Goal: Information Seeking & Learning: Find specific fact

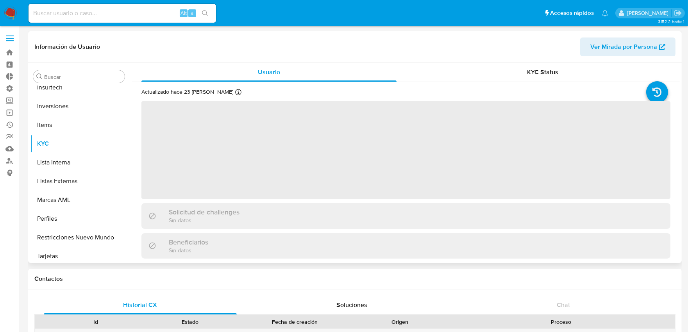
scroll to position [349, 0]
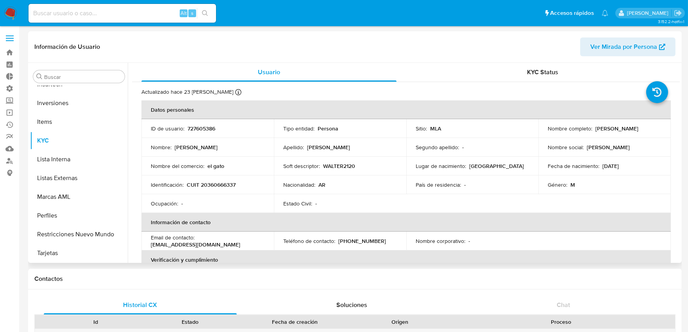
select select "10"
click at [71, 108] on button "Inversiones" at bounding box center [75, 103] width 91 height 19
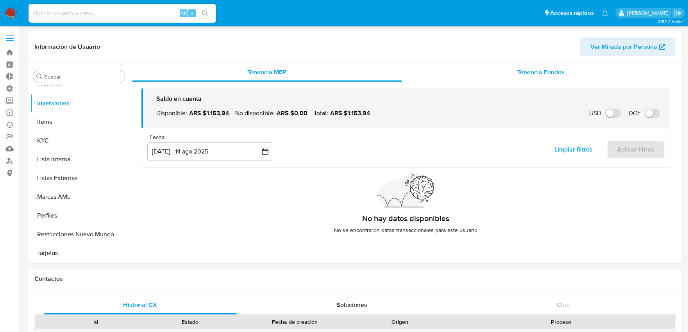
click at [546, 77] on div "Tenencia Fondos" at bounding box center [541, 72] width 278 height 19
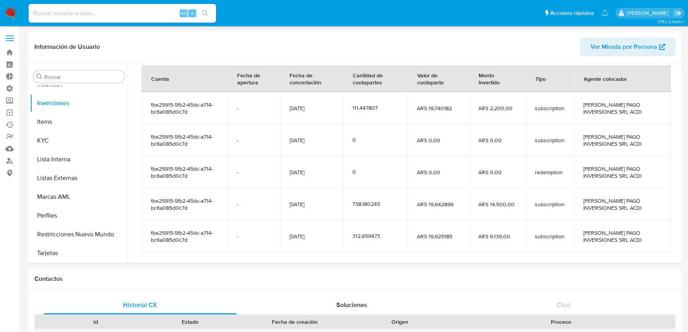
scroll to position [138, 0]
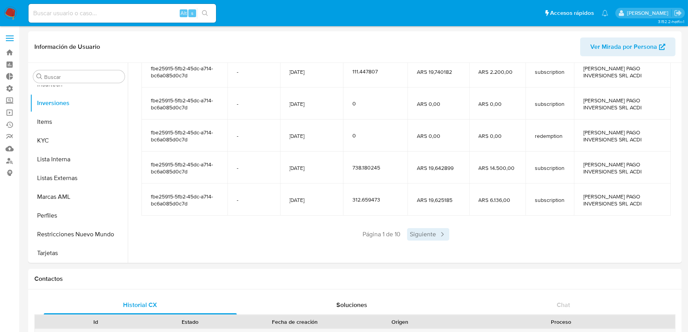
click at [420, 232] on span "Siguiente" at bounding box center [428, 234] width 42 height 13
click at [442, 234] on span "Siguiente" at bounding box center [451, 234] width 42 height 13
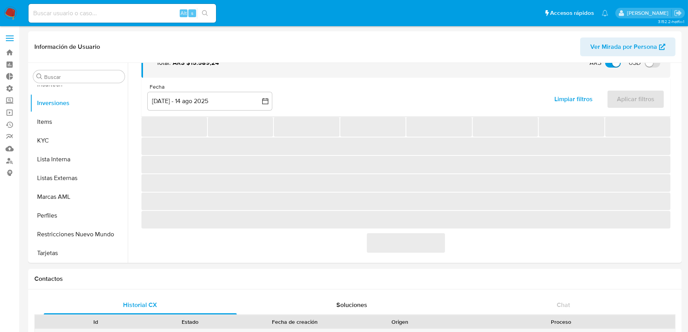
scroll to position [110, 0]
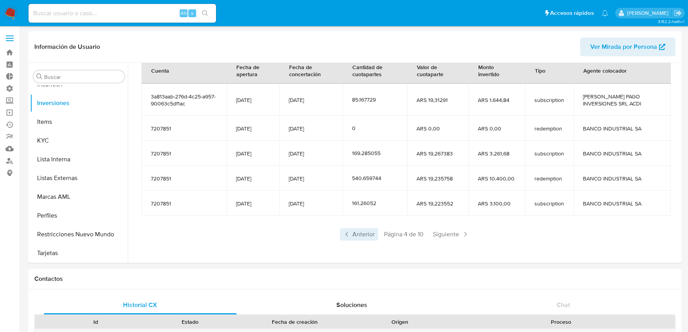
click at [361, 235] on span "Anterior" at bounding box center [359, 234] width 38 height 13
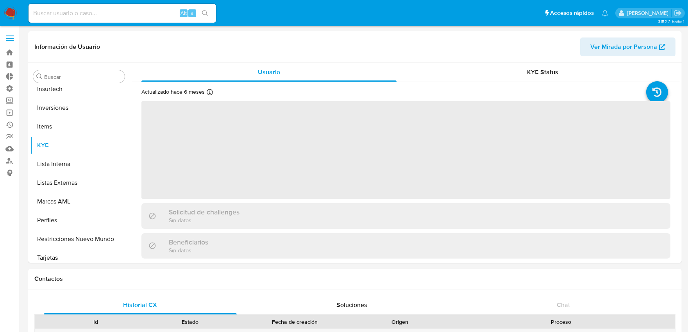
scroll to position [349, 0]
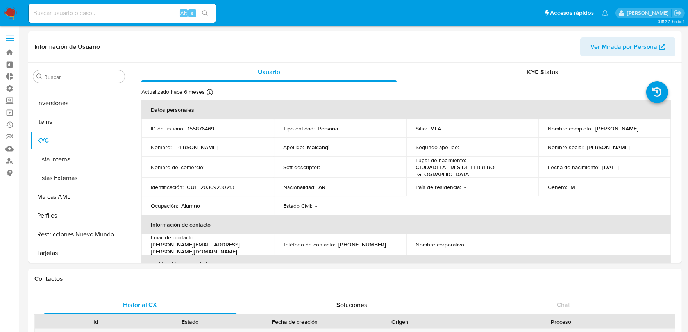
select select "10"
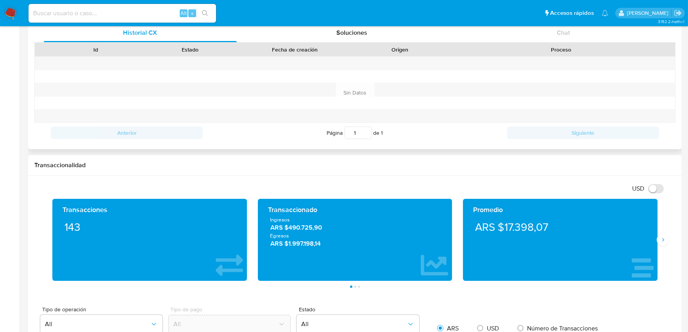
scroll to position [260, 0]
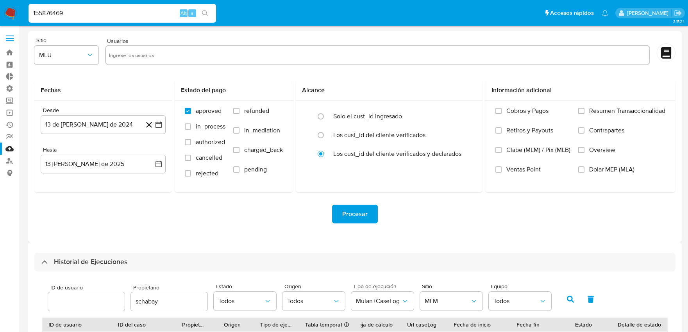
select select "10"
click at [8, 33] on label at bounding box center [10, 38] width 20 height 16
click at [0, 0] on input "checkbox" at bounding box center [0, 0] width 0 height 0
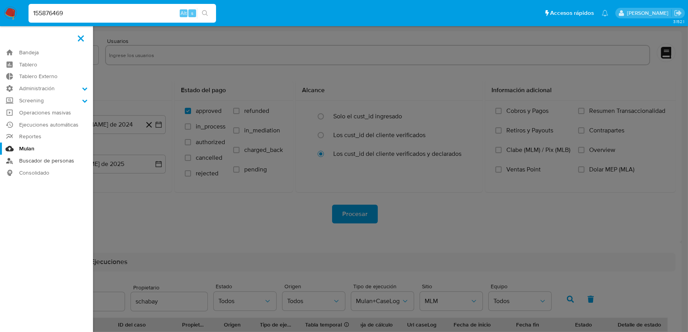
click at [37, 162] on link "Buscador de personas" at bounding box center [46, 161] width 93 height 12
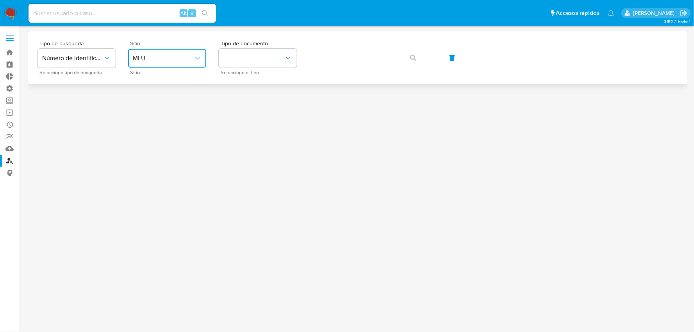
click at [147, 54] on button "MLU" at bounding box center [167, 58] width 78 height 19
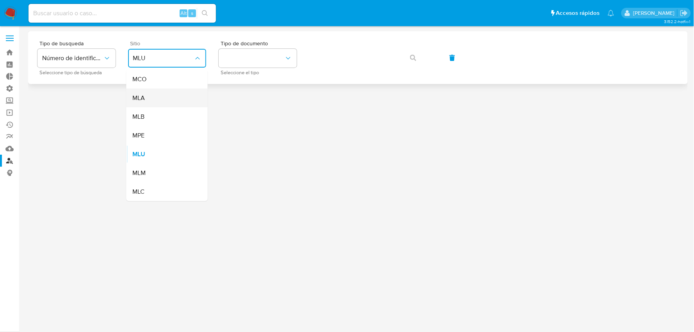
click at [155, 99] on div "MLA" at bounding box center [165, 98] width 64 height 19
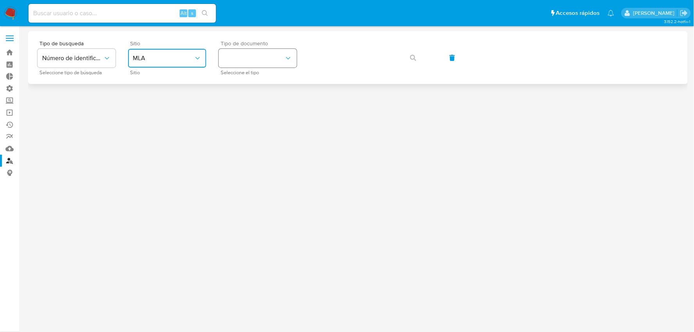
click at [245, 60] on button "identificationType" at bounding box center [258, 58] width 78 height 19
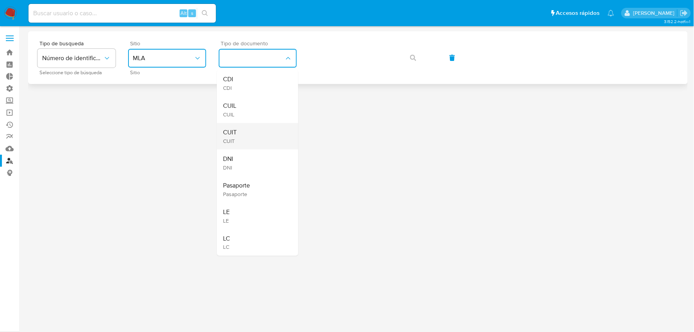
click at [238, 139] on div "CUIT CUIT" at bounding box center [255, 136] width 64 height 27
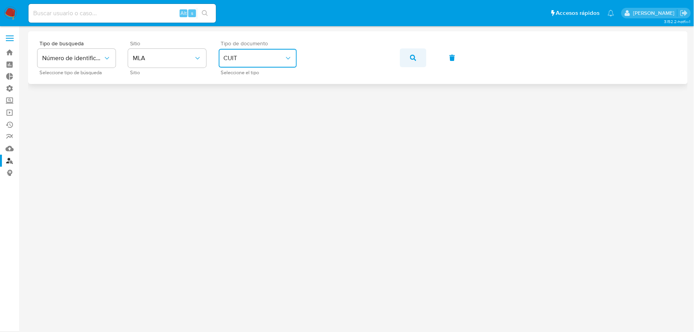
click at [411, 58] on icon "button" at bounding box center [413, 58] width 6 height 6
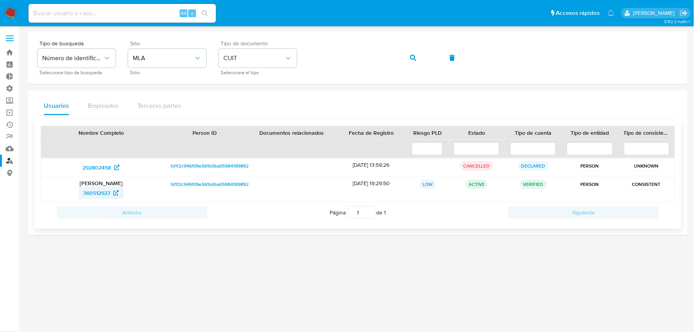
click at [88, 196] on span "360512927" at bounding box center [96, 193] width 27 height 13
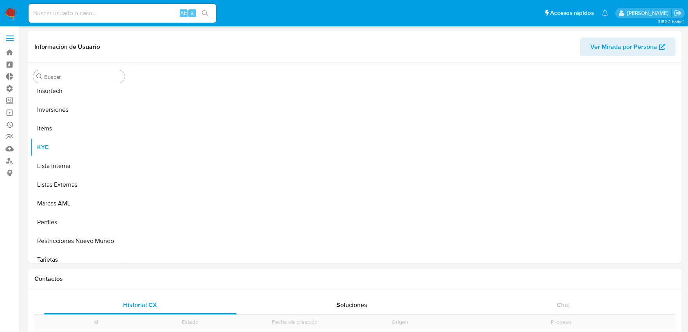
scroll to position [367, 0]
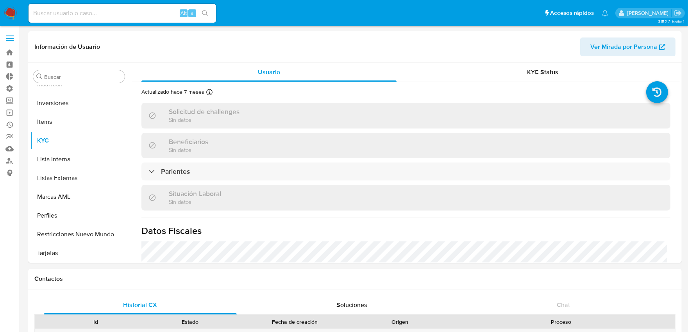
select select "10"
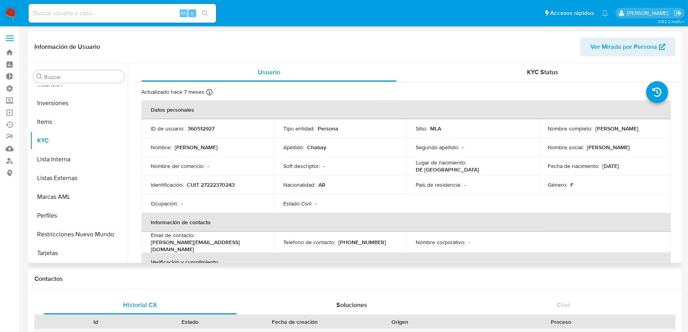
click at [209, 130] on p "360512927" at bounding box center [201, 128] width 27 height 7
copy p "360512927"
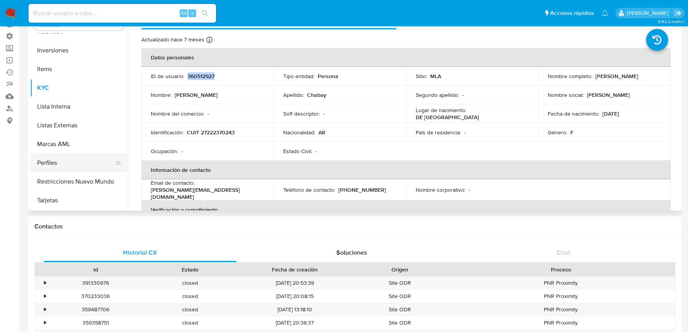
scroll to position [43, 0]
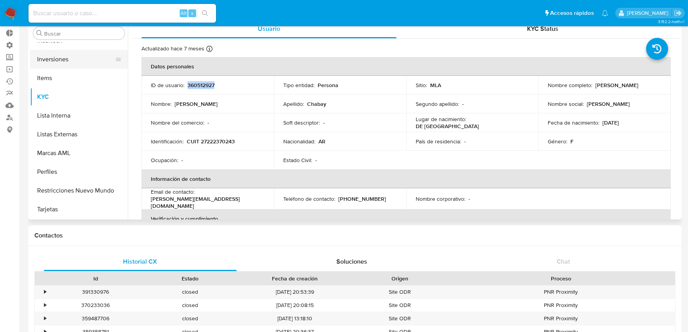
click at [68, 67] on button "Inversiones" at bounding box center [75, 59] width 91 height 19
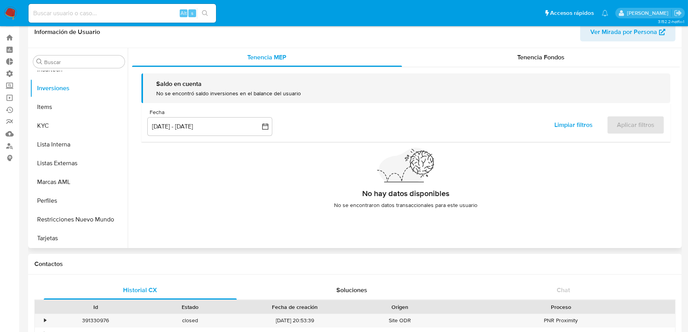
scroll to position [0, 0]
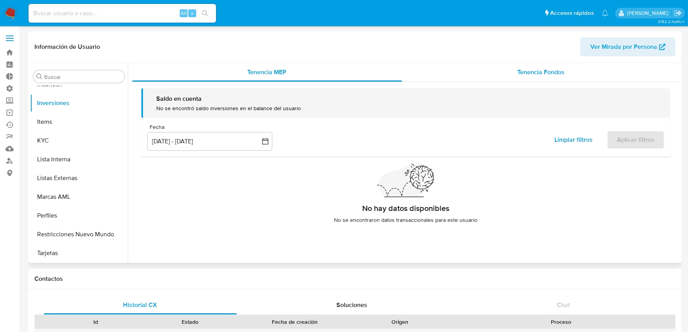
click at [522, 75] on span "Tenencia Fondos" at bounding box center [540, 72] width 47 height 9
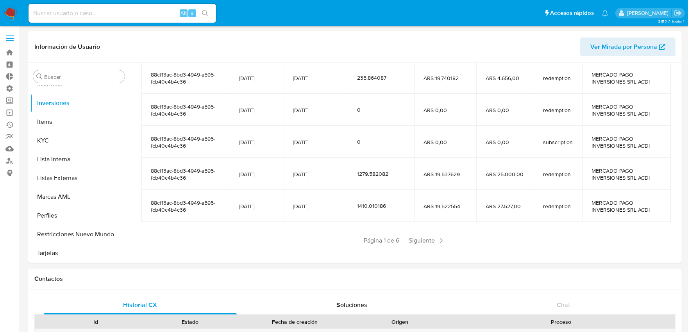
scroll to position [138, 0]
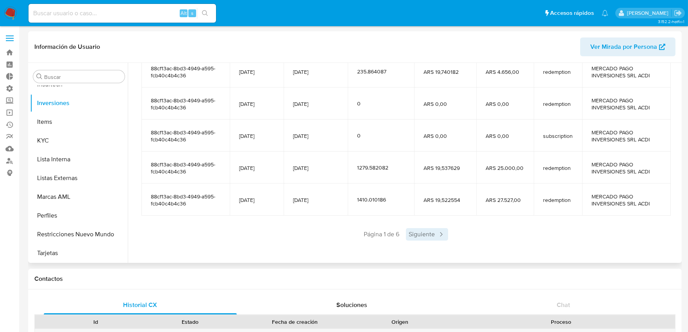
click at [430, 235] on span "Siguiente" at bounding box center [427, 234] width 42 height 13
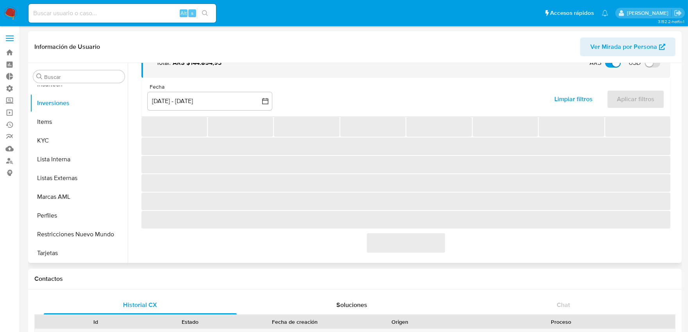
scroll to position [123, 0]
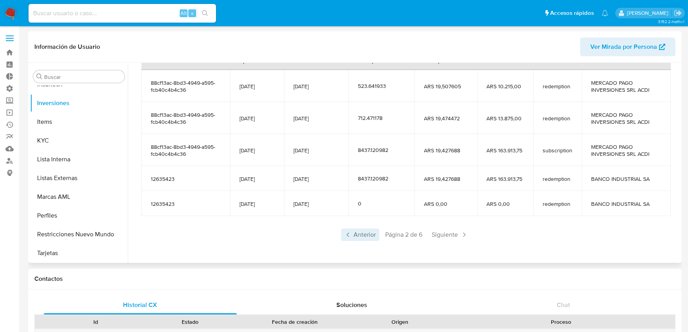
click at [356, 235] on span "Anterior" at bounding box center [360, 235] width 38 height 13
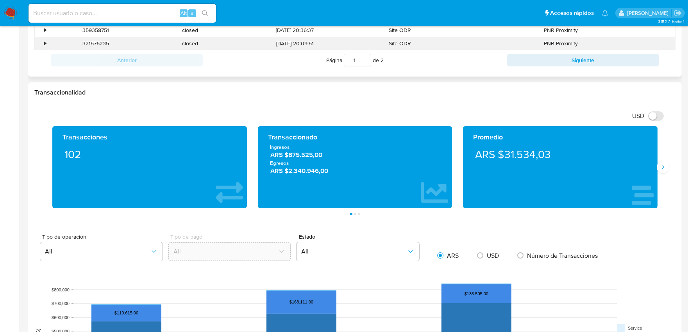
scroll to position [347, 0]
